Goal: Task Accomplishment & Management: Complete application form

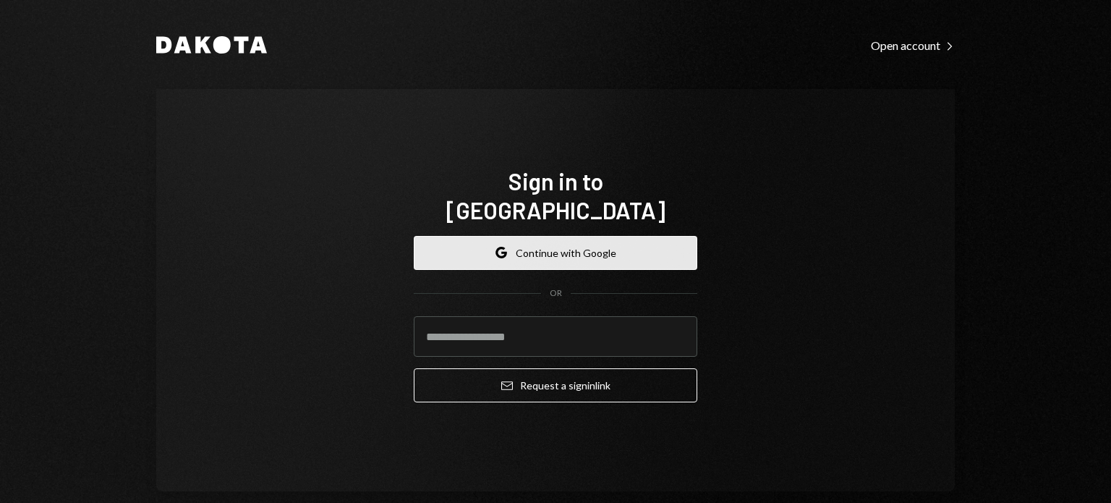
click at [538, 236] on button "Google Continue with Google" at bounding box center [556, 253] width 284 height 34
click at [496, 247] on icon "Google" at bounding box center [502, 253] width 12 height 12
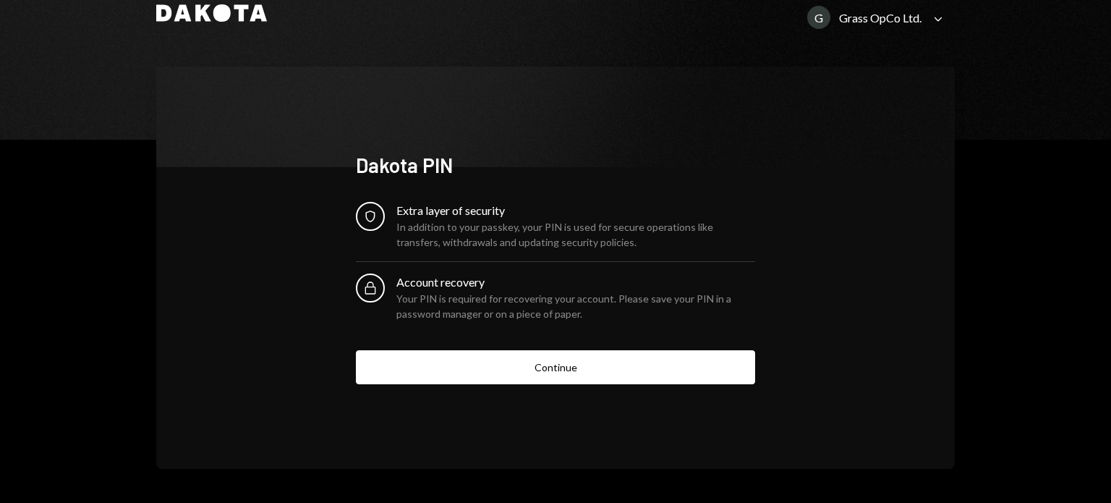
scroll to position [41, 0]
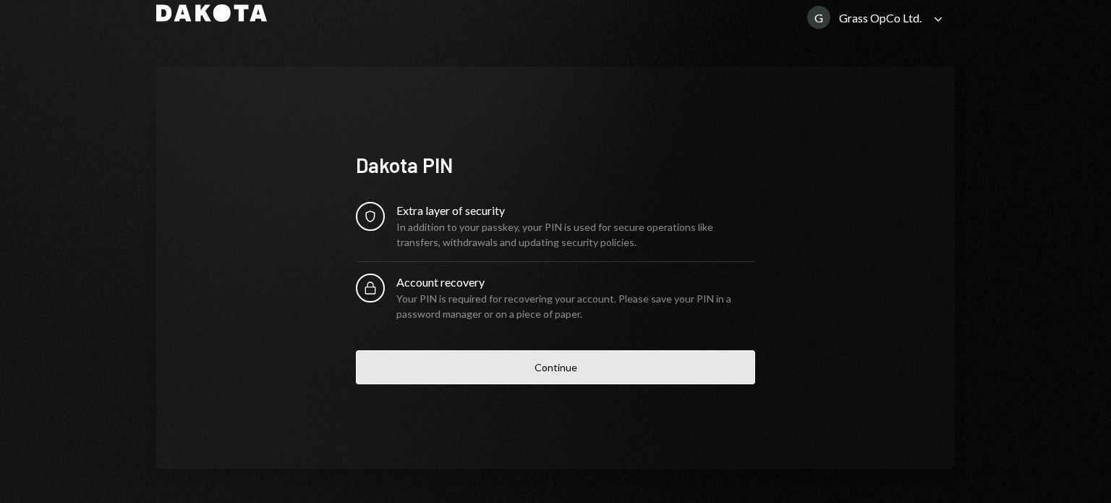
click at [535, 367] on button "Continue" at bounding box center [555, 367] width 399 height 34
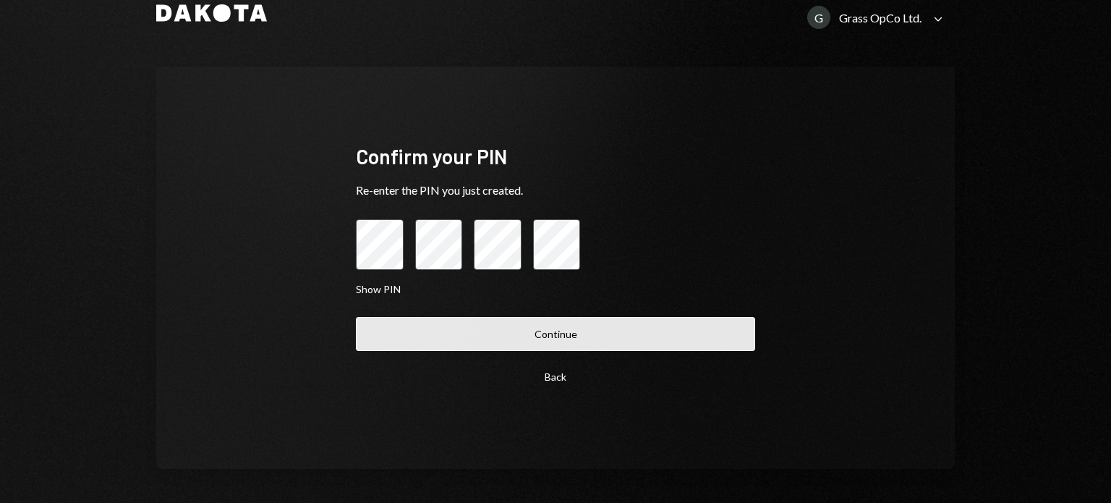
click at [458, 331] on button "Continue" at bounding box center [555, 334] width 399 height 34
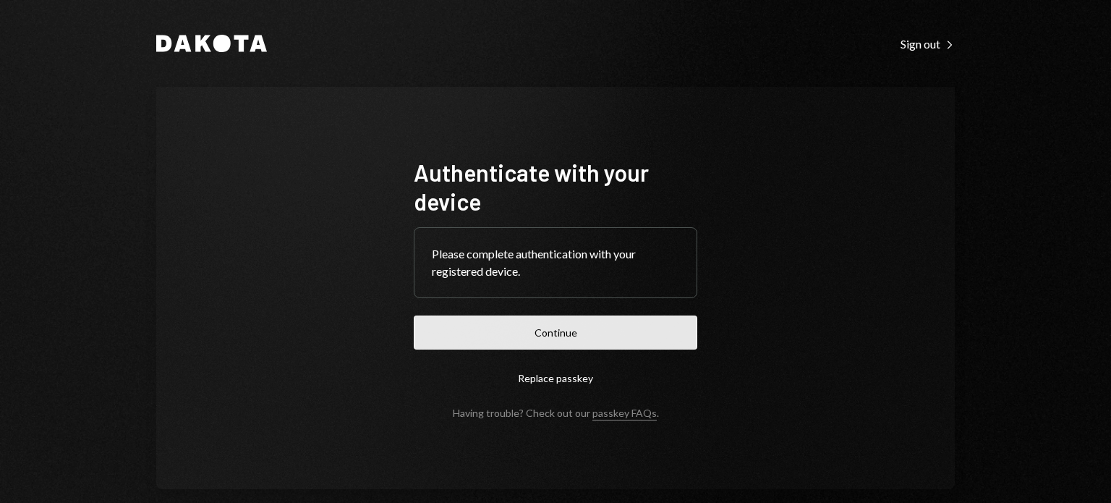
click at [501, 320] on button "Continue" at bounding box center [556, 332] width 284 height 34
click at [534, 339] on button "Continue" at bounding box center [556, 332] width 284 height 34
click at [515, 324] on button "Continue" at bounding box center [556, 332] width 284 height 34
click at [542, 331] on button "Continue" at bounding box center [556, 332] width 284 height 34
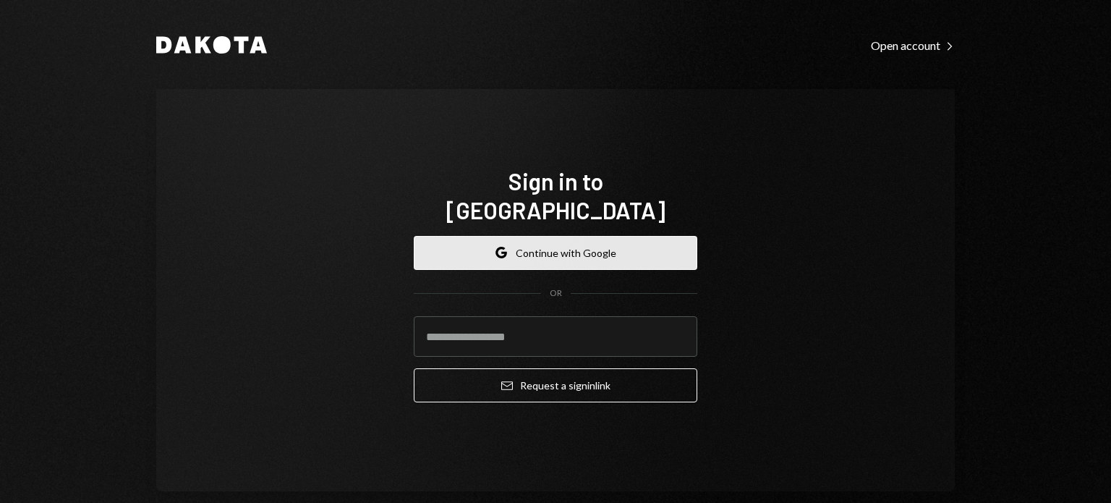
click at [480, 236] on button "Google Continue with Google" at bounding box center [556, 253] width 284 height 34
click at [576, 242] on button "Google Continue with Google" at bounding box center [556, 253] width 284 height 34
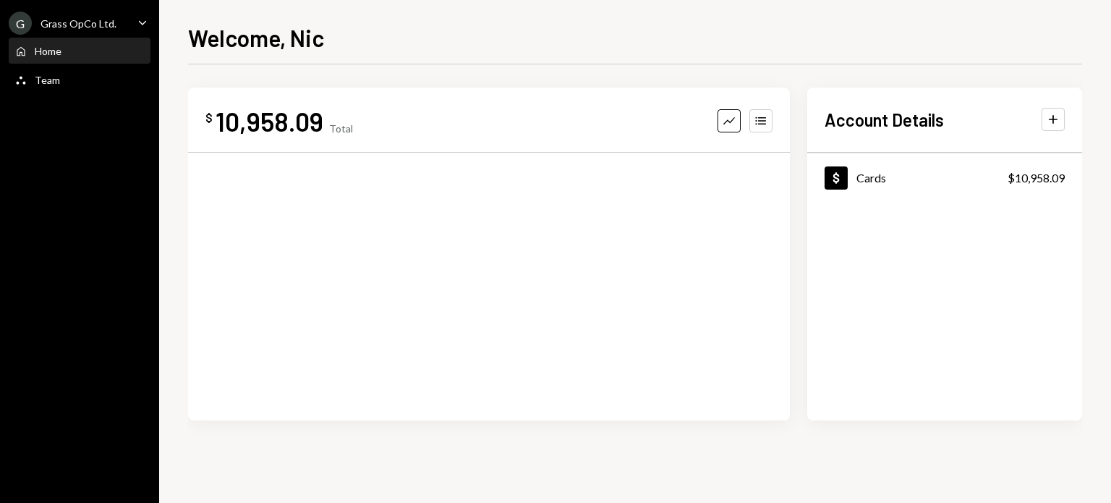
click at [113, 20] on div "G Grass OpCo Ltd. Caret Down" at bounding box center [79, 23] width 159 height 23
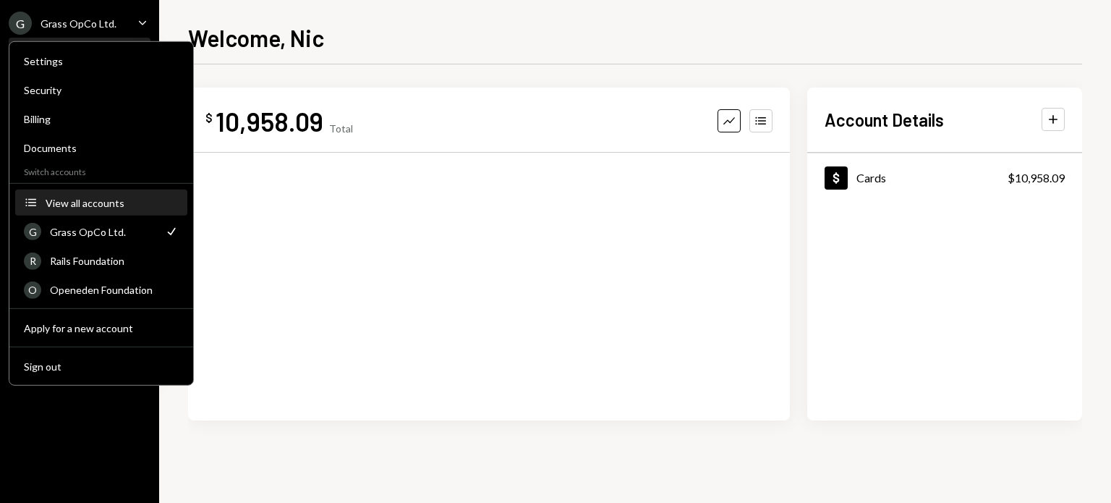
click at [98, 200] on div "View all accounts" at bounding box center [112, 202] width 133 height 12
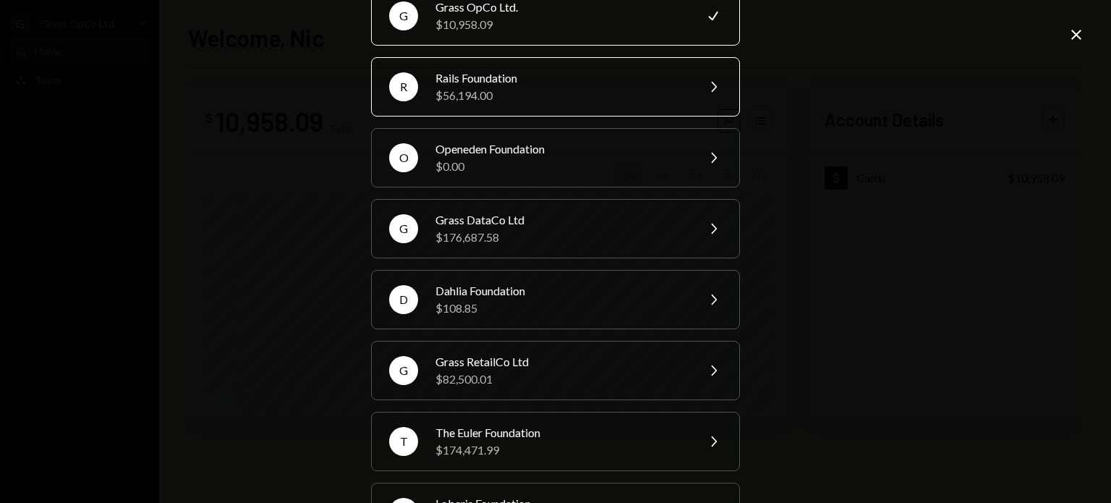
scroll to position [77, 0]
